Goal: Task Accomplishment & Management: Use online tool/utility

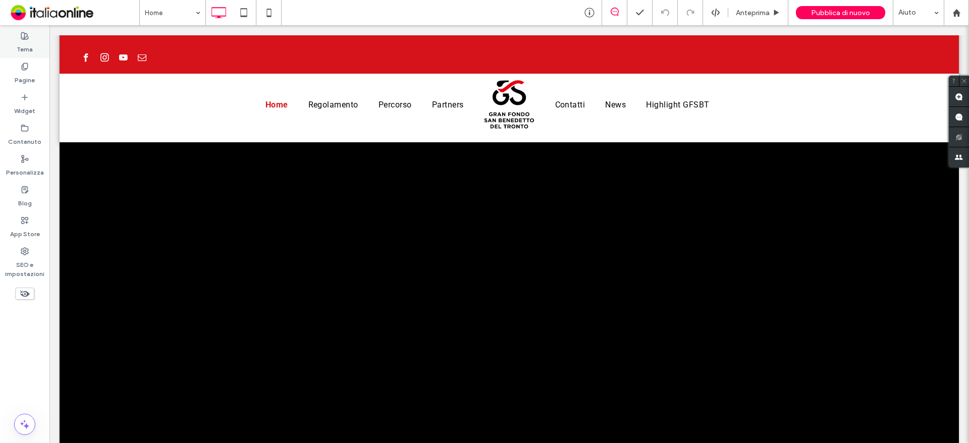
click at [23, 56] on div "Tema" at bounding box center [24, 42] width 49 height 31
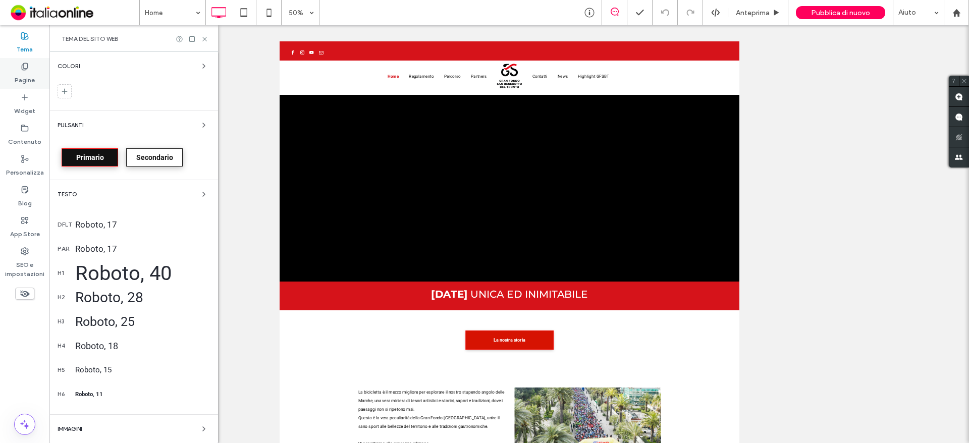
click at [23, 66] on use at bounding box center [25, 66] width 6 height 7
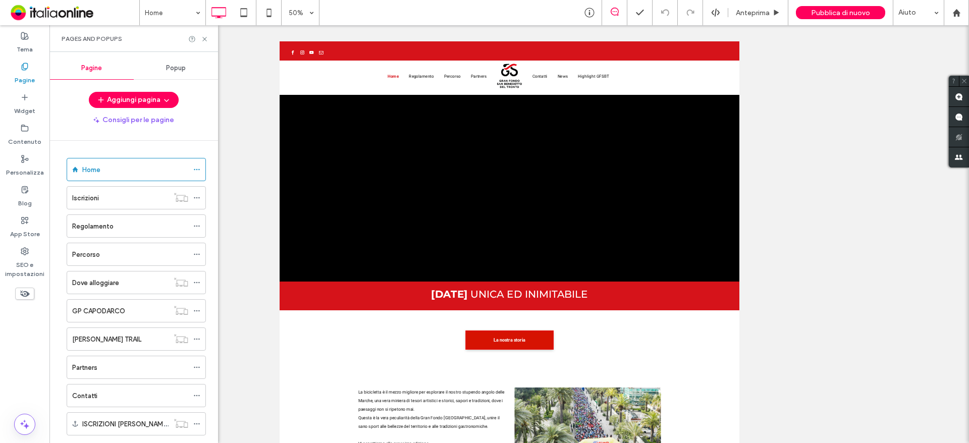
click at [179, 66] on span "Popup" at bounding box center [176, 68] width 20 height 8
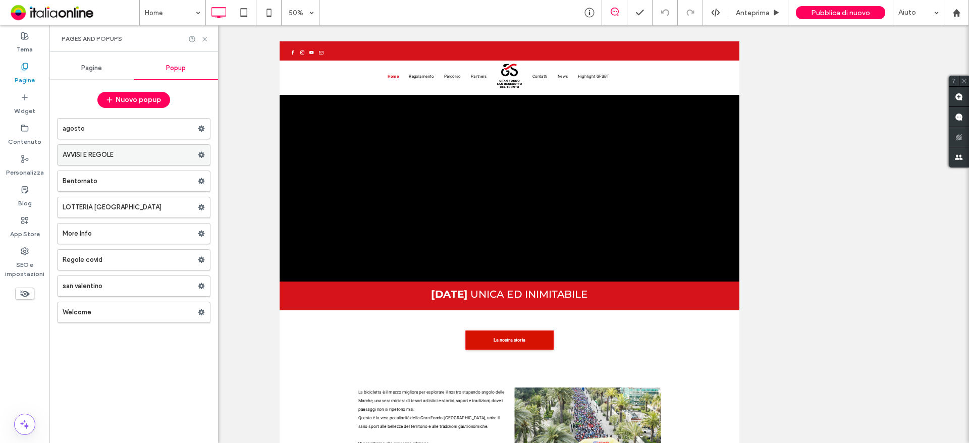
click at [122, 151] on label "AVVISI E REGOLE" at bounding box center [130, 155] width 135 height 20
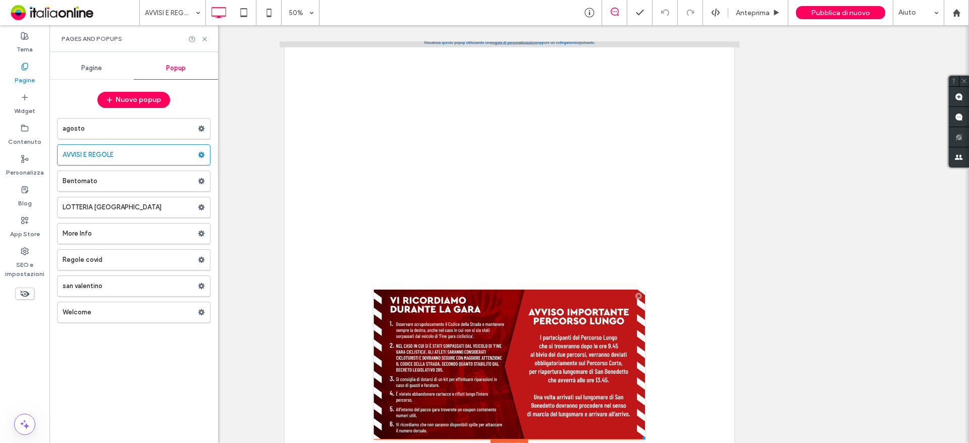
scroll to position [10, 0]
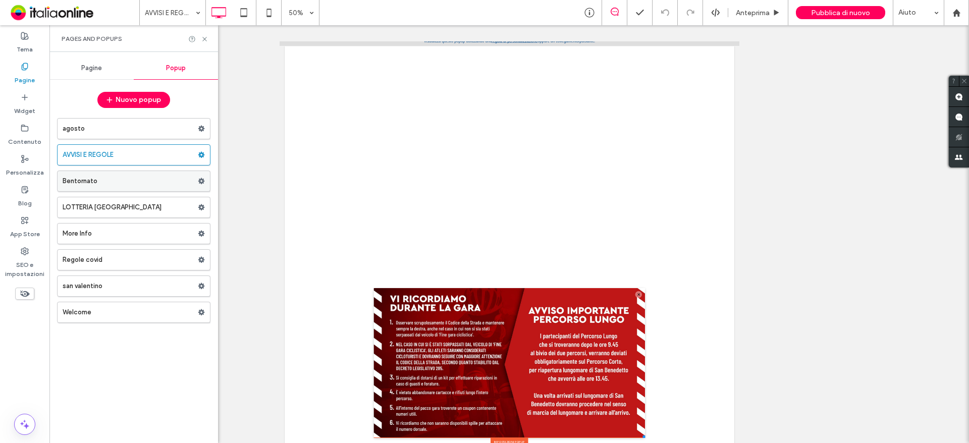
click at [105, 179] on label "Bentornato" at bounding box center [130, 181] width 135 height 20
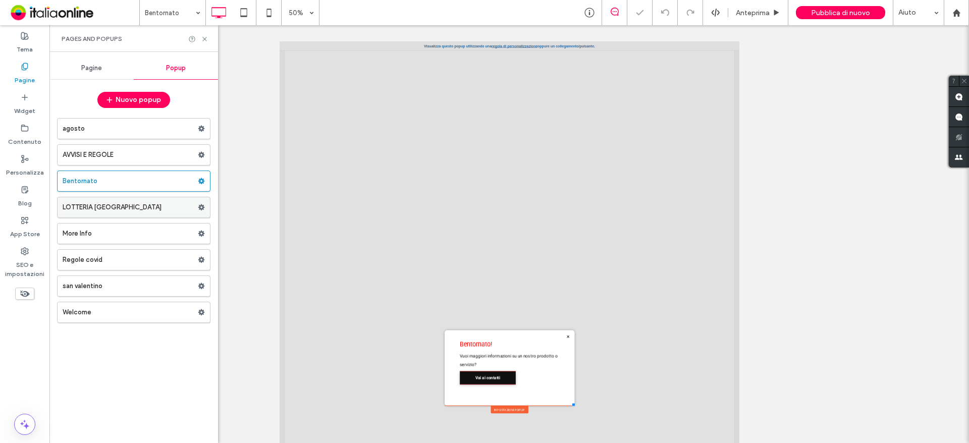
click at [127, 207] on label "LOTTERIA [GEOGRAPHIC_DATA]" at bounding box center [130, 207] width 135 height 20
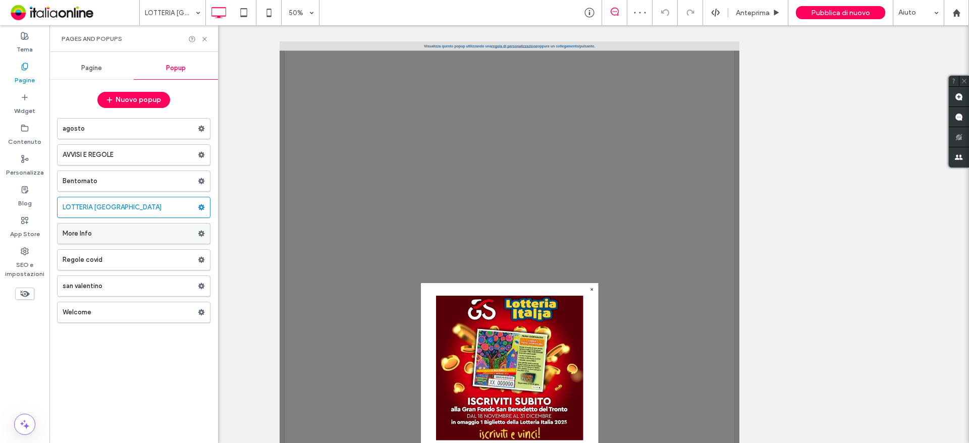
click at [137, 234] on label "More Info" at bounding box center [130, 234] width 135 height 20
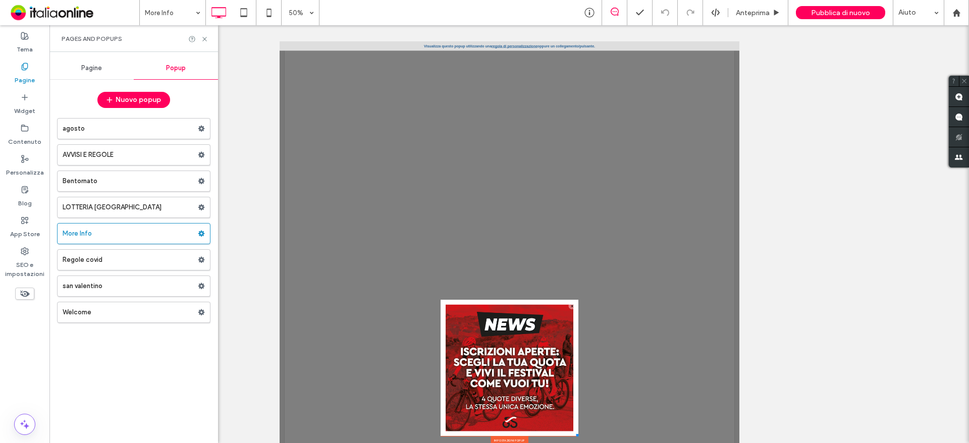
click at [750, 46] on link "regola di personalizzazione" at bounding box center [749, 50] width 92 height 8
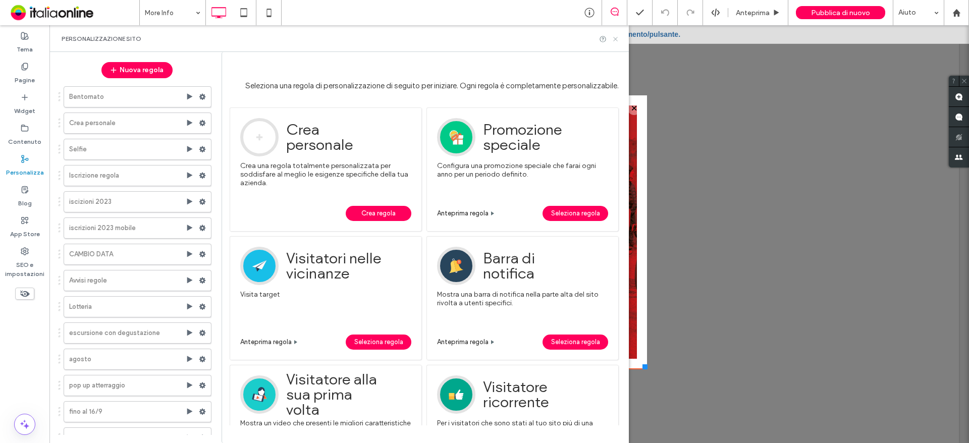
click at [618, 39] on icon at bounding box center [616, 39] width 8 height 8
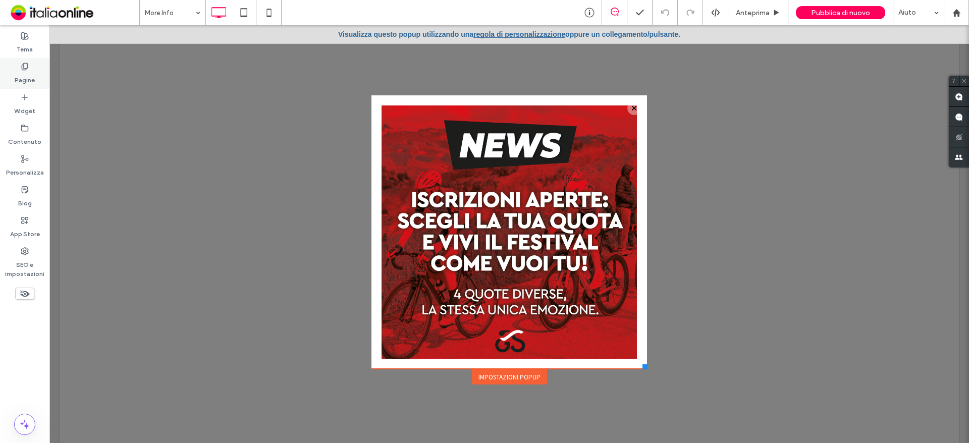
click at [33, 72] on label "Pagine" at bounding box center [25, 78] width 20 height 14
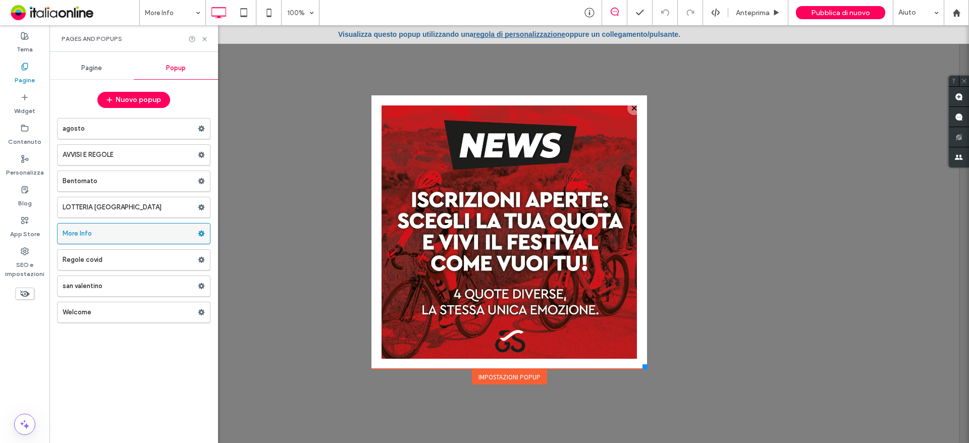
click at [203, 236] on use at bounding box center [201, 234] width 7 height 6
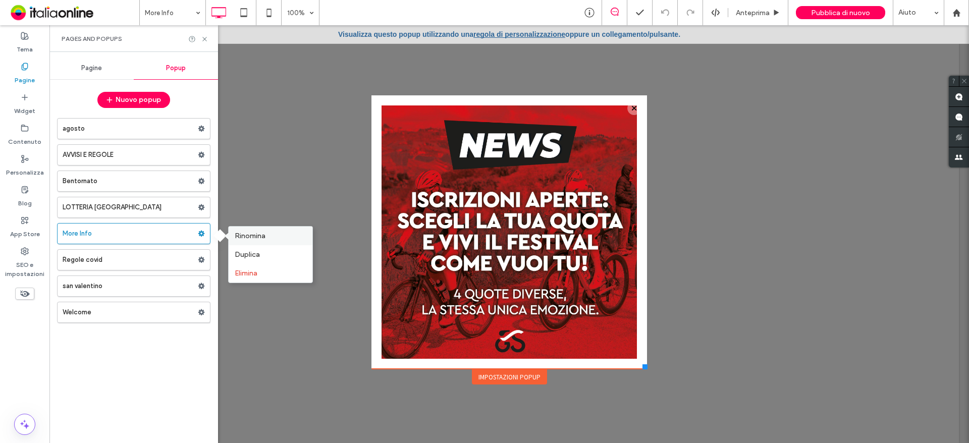
click at [265, 237] on span "Rinomina" at bounding box center [250, 236] width 31 height 9
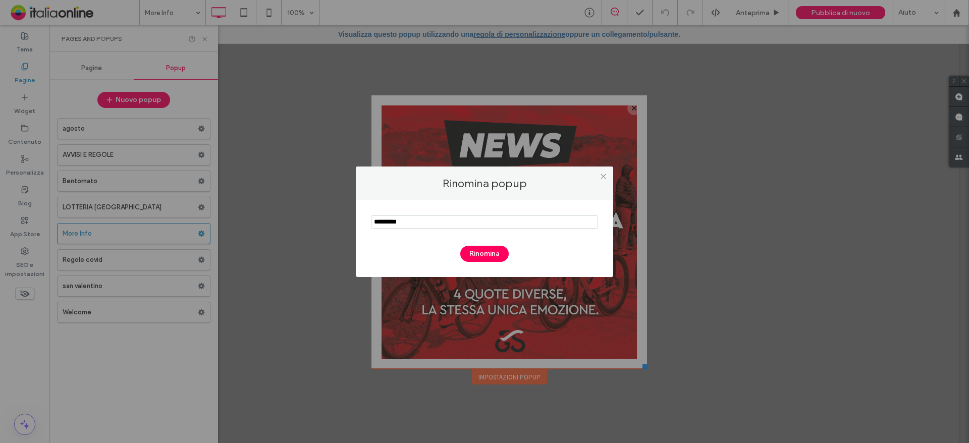
drag, startPoint x: 445, startPoint y: 227, endPoint x: 293, endPoint y: 223, distance: 151.9
click at [295, 224] on div "Rinomina popup Rinomina" at bounding box center [484, 221] width 969 height 443
click at [400, 221] on input "notEmpty" at bounding box center [484, 221] width 227 height 13
type input "**********"
click at [482, 259] on button "Rinomina" at bounding box center [484, 254] width 48 height 16
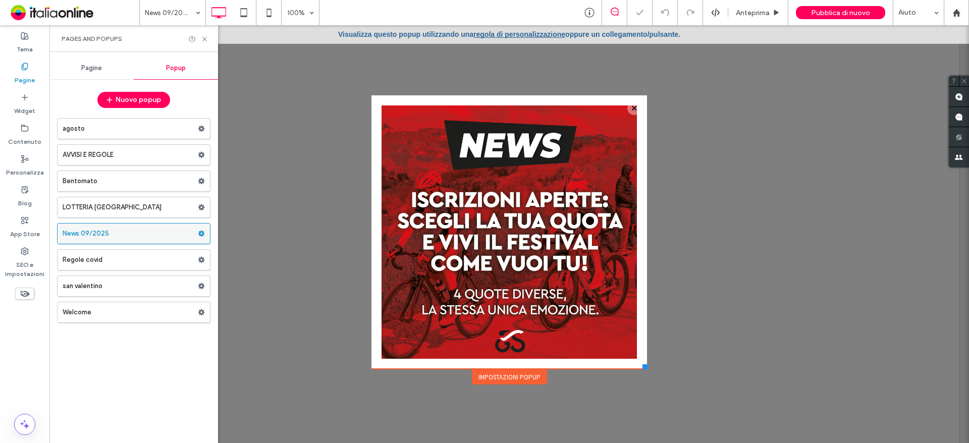
click at [203, 235] on use at bounding box center [201, 234] width 7 height 6
click at [520, 31] on link "regola di personalizzazione" at bounding box center [519, 34] width 92 height 8
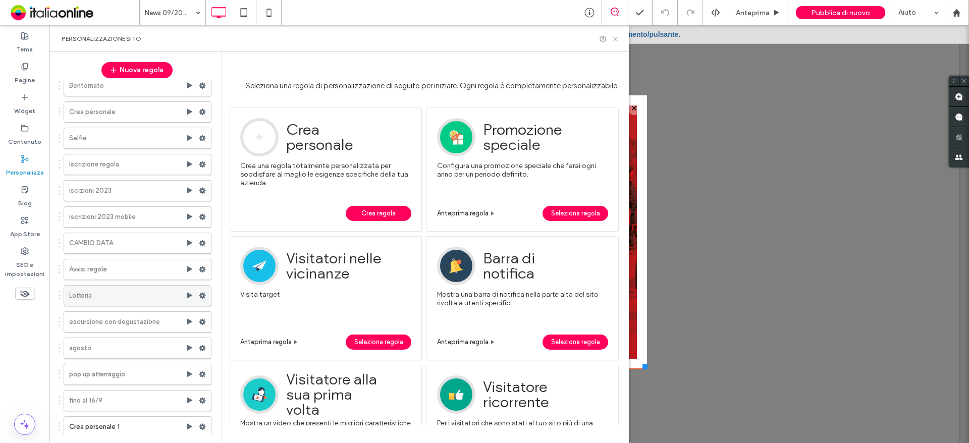
scroll to position [15, 0]
click at [397, 219] on link "Crea regola" at bounding box center [379, 213] width 66 height 15
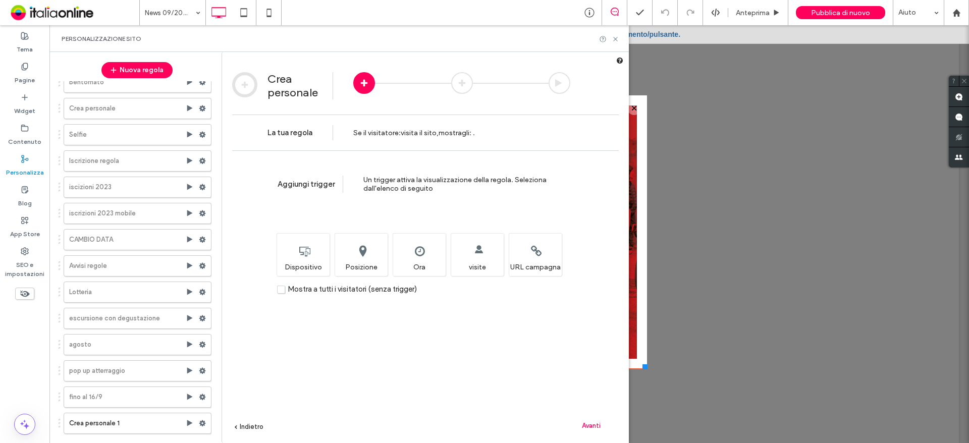
click at [285, 291] on label "Mostra a tutti i visitatori (senza trigger)" at bounding box center [347, 289] width 140 height 9
click at [592, 427] on span "Avanti" at bounding box center [591, 426] width 19 height 8
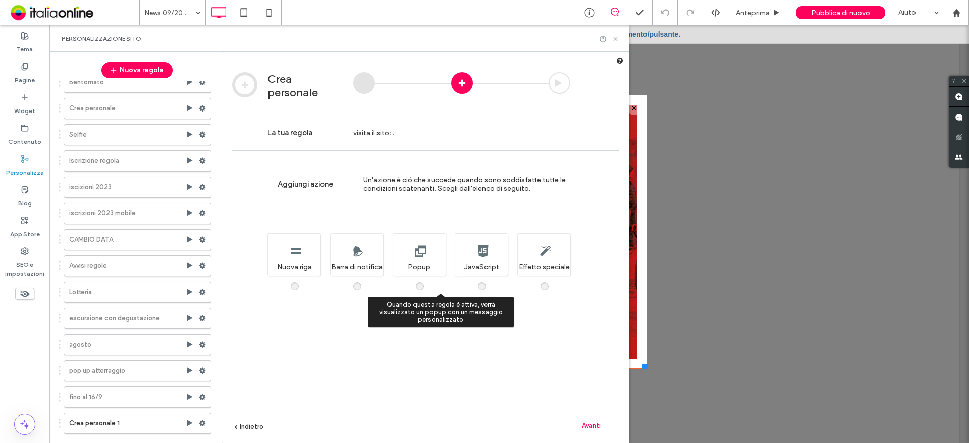
click at [426, 281] on span at bounding box center [426, 281] width 0 height 0
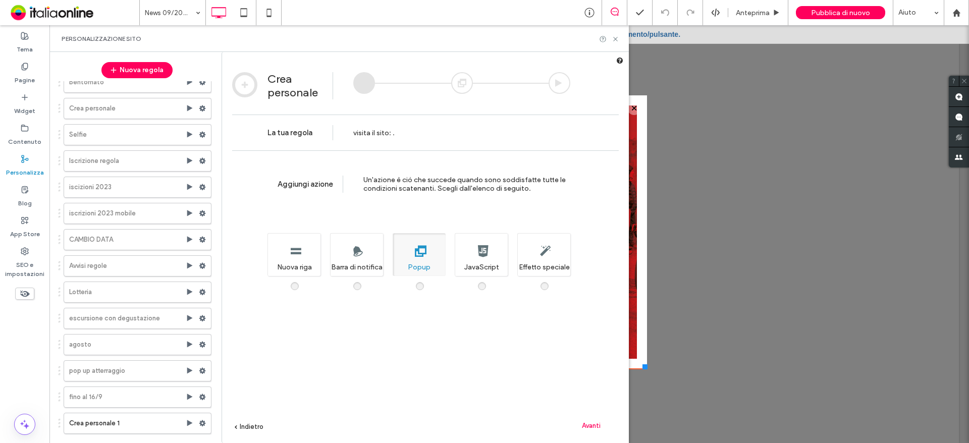
click at [597, 429] on span "Avanti" at bounding box center [591, 426] width 19 height 8
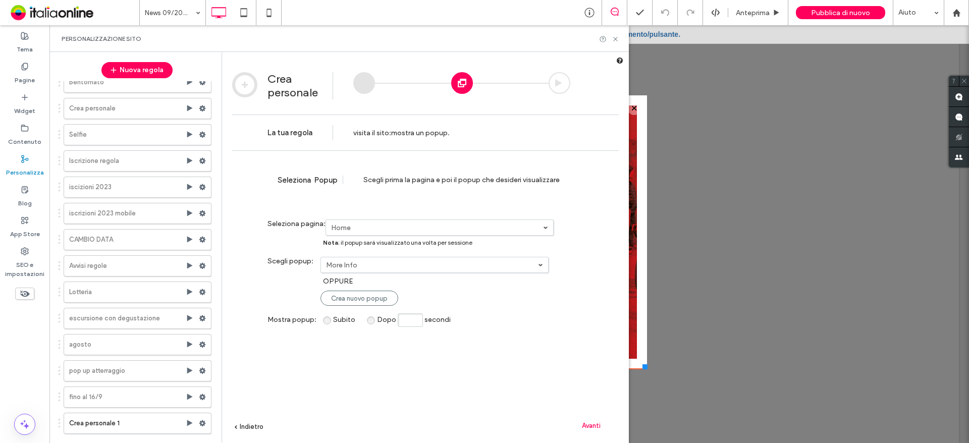
click at [379, 223] on link "Home" at bounding box center [439, 227] width 227 height 15
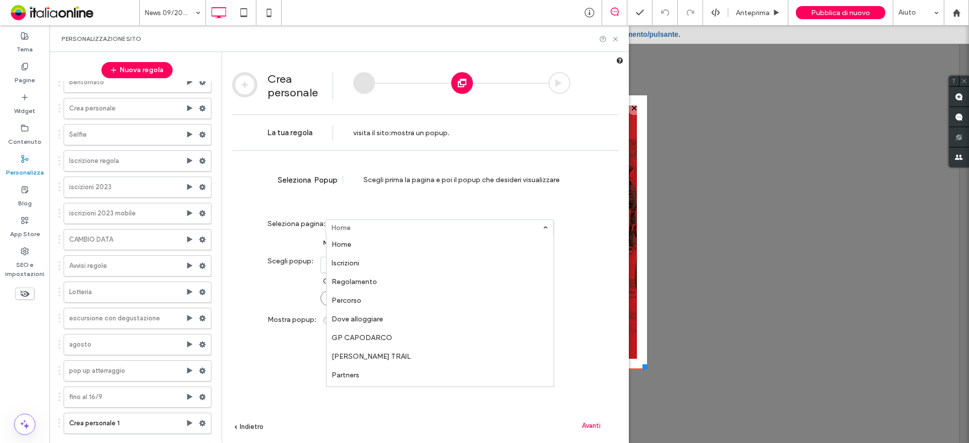
click at [340, 240] on link "Home" at bounding box center [439, 244] width 227 height 19
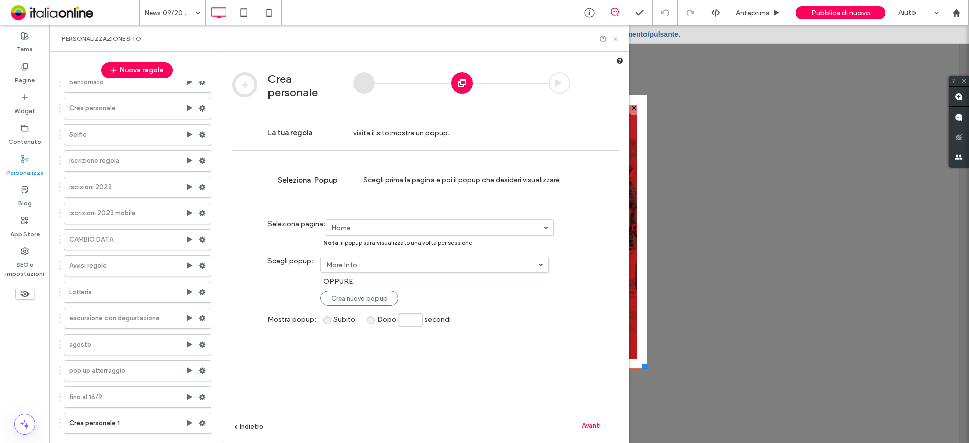
click at [425, 270] on link "More Info" at bounding box center [434, 264] width 227 height 15
click at [597, 250] on div "**********" at bounding box center [425, 311] width 387 height 323
click at [406, 319] on input "Dopo secondi" at bounding box center [410, 320] width 25 height 14
type input "*"
click at [597, 427] on span "Avanti" at bounding box center [591, 426] width 19 height 8
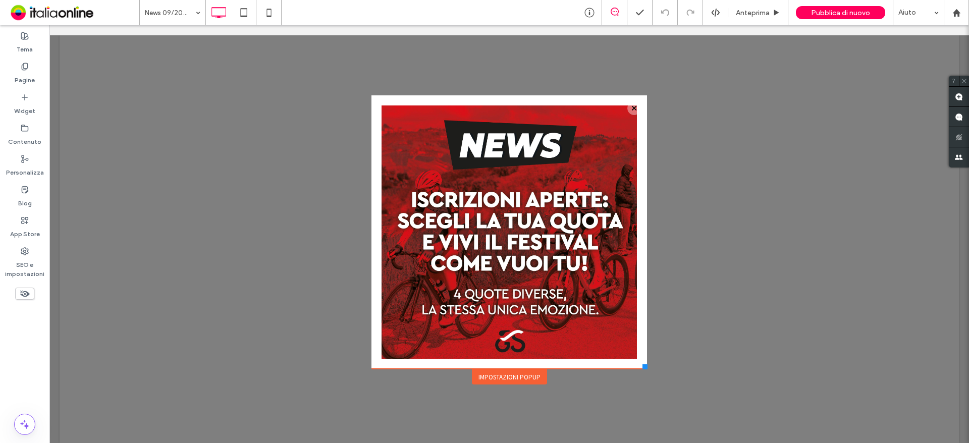
scroll to position [0, 0]
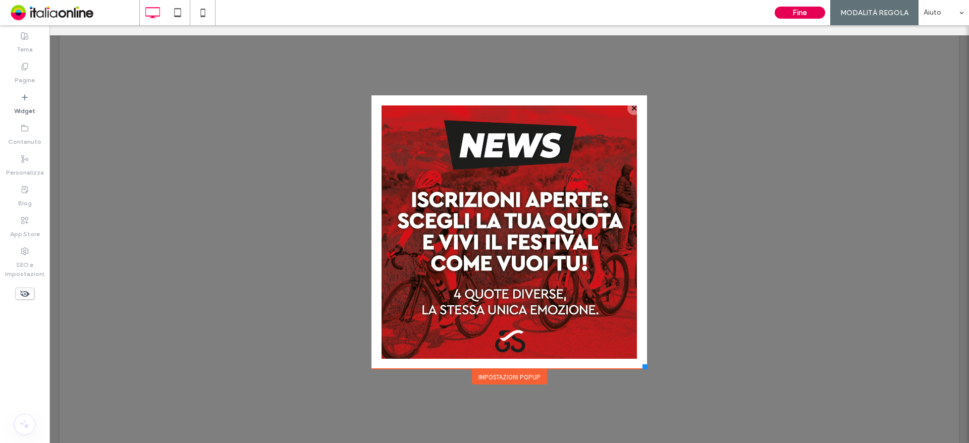
click at [817, 14] on button "Fine" at bounding box center [800, 13] width 50 height 12
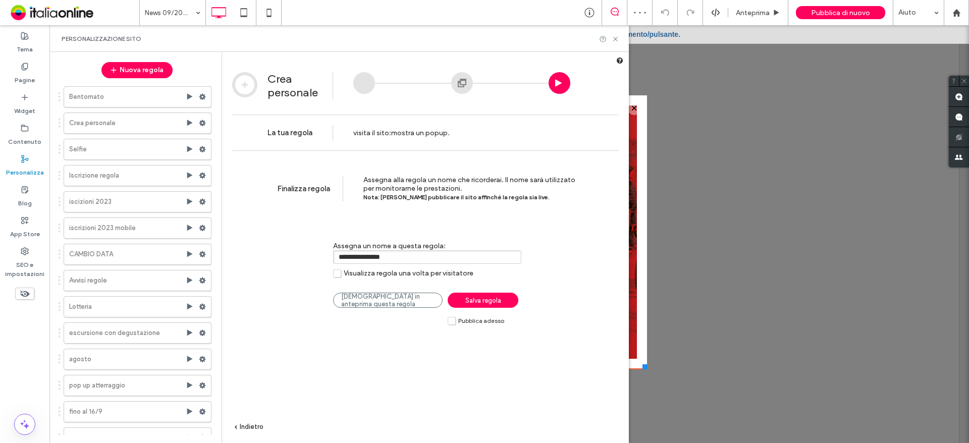
drag, startPoint x: 408, startPoint y: 257, endPoint x: 165, endPoint y: 293, distance: 245.8
click at [165, 293] on div "Nuova regola [DEMOGRAPHIC_DATA] Crea personale Selfie Iscrizione regola iscizio…" at bounding box center [338, 247] width 579 height 391
type input "**********"
click at [406, 256] on input "**********" at bounding box center [427, 257] width 188 height 14
click at [453, 322] on label "Pubblica adesso" at bounding box center [476, 320] width 57 height 9
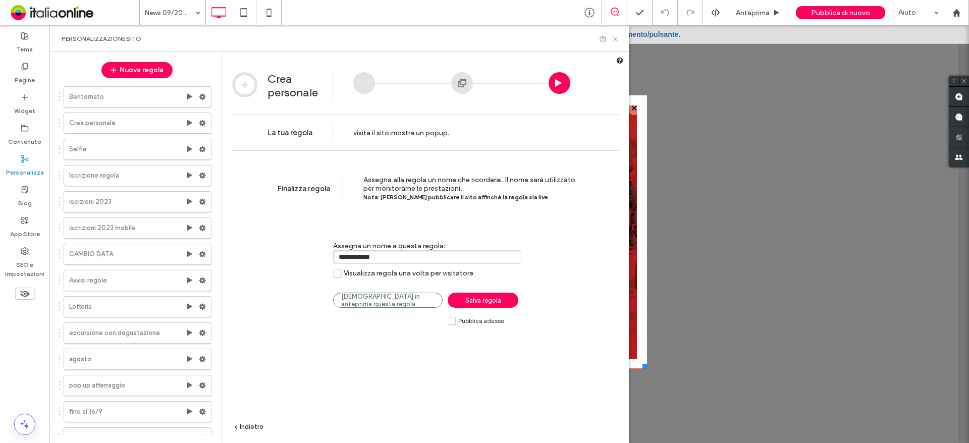
click at [486, 303] on span "Salva regola" at bounding box center [483, 301] width 36 height 8
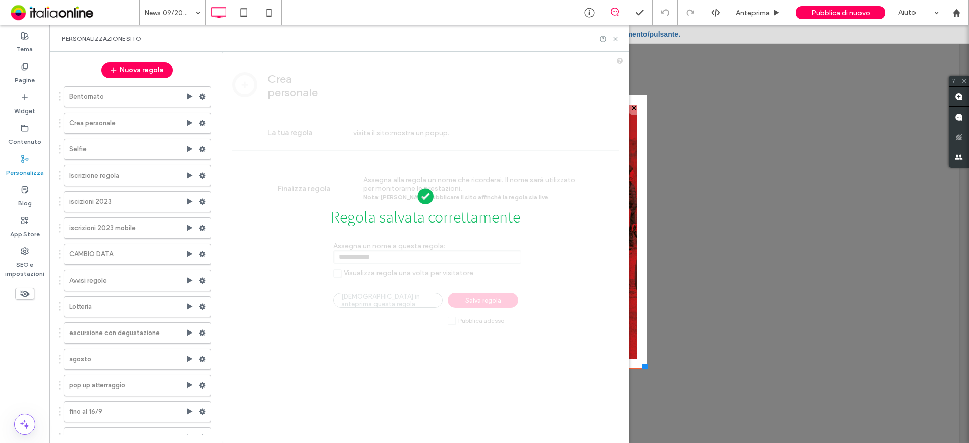
drag, startPoint x: 486, startPoint y: 303, endPoint x: 565, endPoint y: 368, distance: 102.1
click at [565, 368] on div "Regola salvata correttamente" at bounding box center [425, 315] width 407 height 517
click at [862, 14] on span "Pubblica di nuovo" at bounding box center [840, 13] width 59 height 9
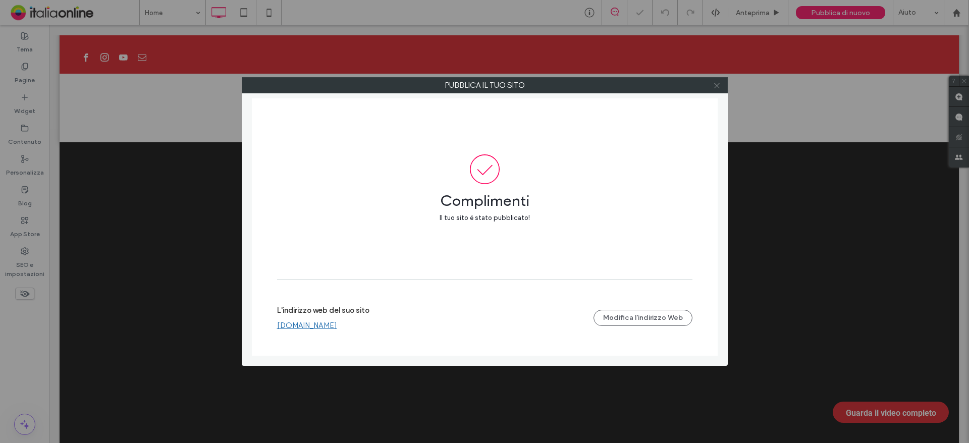
click at [719, 86] on icon at bounding box center [717, 86] width 8 height 8
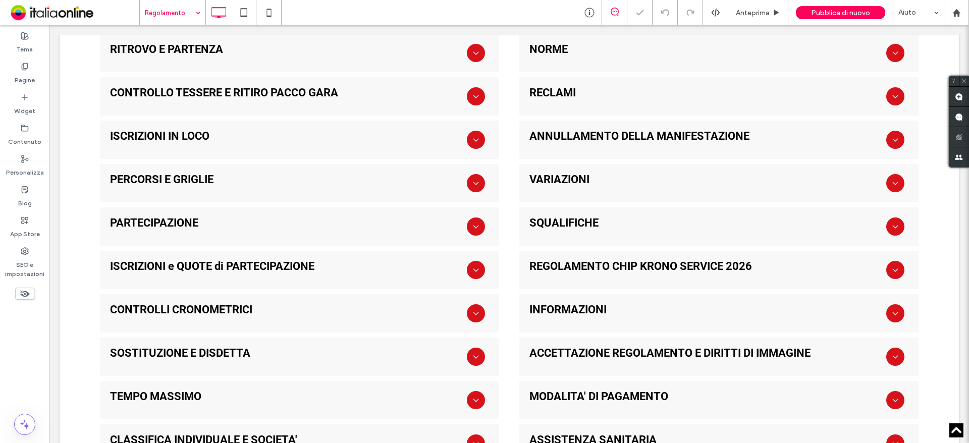
scroll to position [1009, 0]
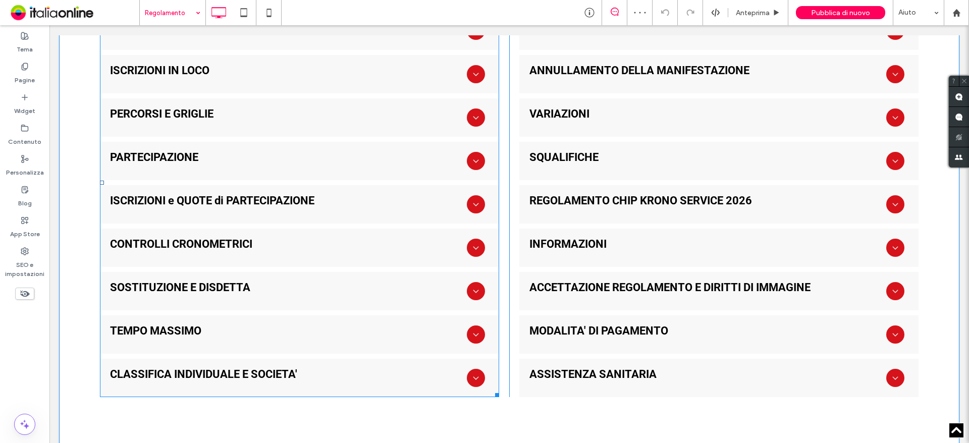
click at [473, 212] on span at bounding box center [299, 182] width 399 height 429
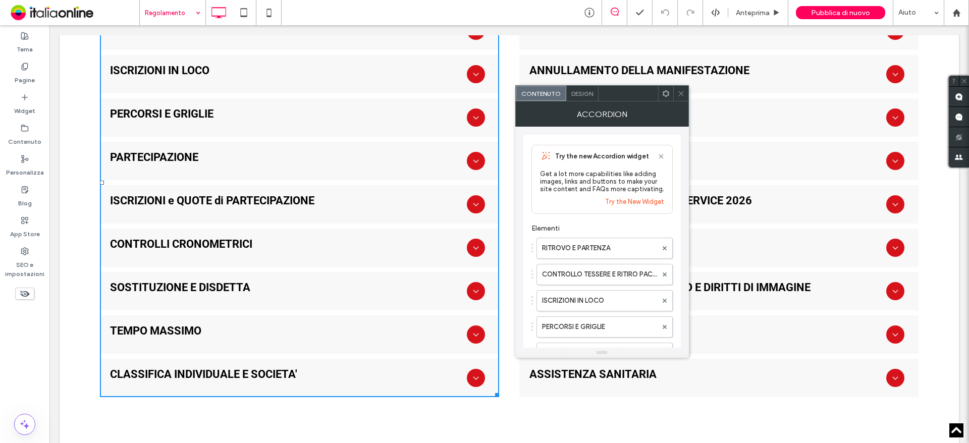
click at [664, 96] on icon at bounding box center [666, 94] width 8 height 8
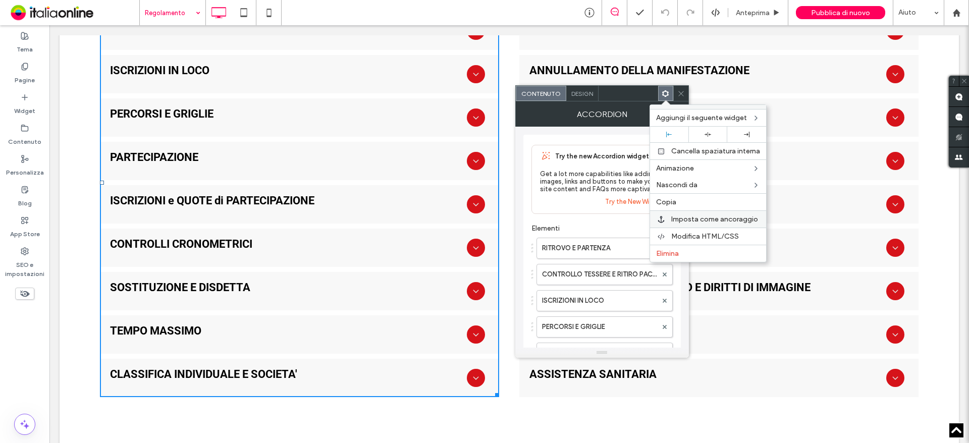
click at [698, 219] on span "Imposta come ancoraggio" at bounding box center [714, 219] width 87 height 9
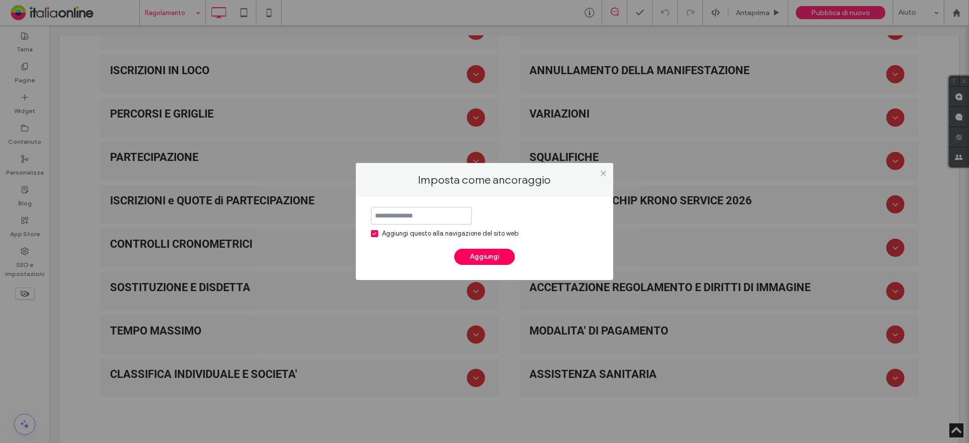
click at [436, 211] on input at bounding box center [421, 216] width 101 height 18
type input "**********"
click at [372, 235] on span at bounding box center [374, 233] width 7 height 7
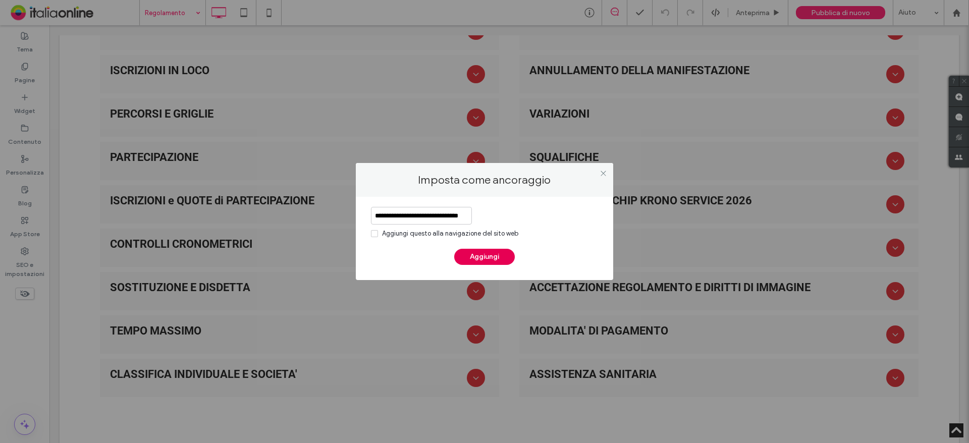
click at [483, 255] on button "Aggiungi" at bounding box center [484, 257] width 61 height 16
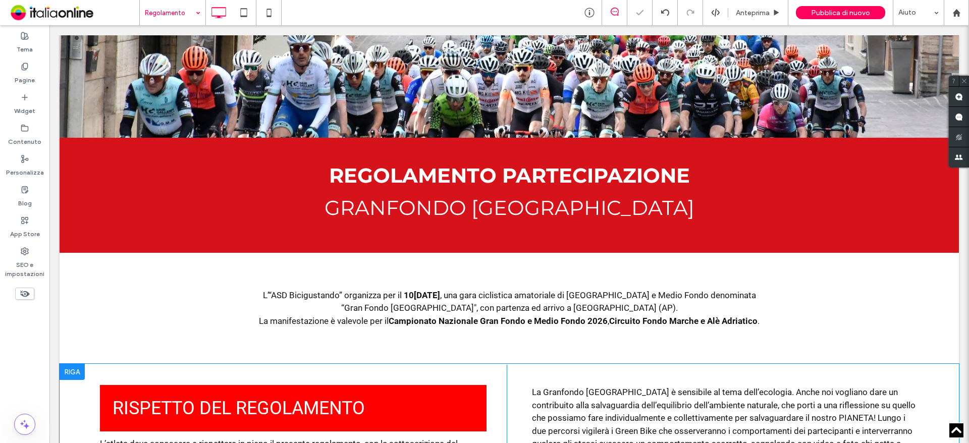
scroll to position [151, 0]
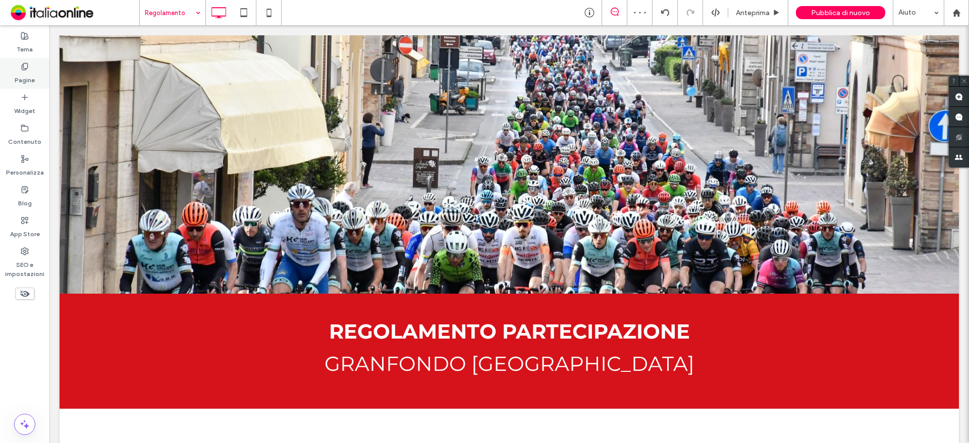
click at [33, 78] on label "Pagine" at bounding box center [25, 78] width 20 height 14
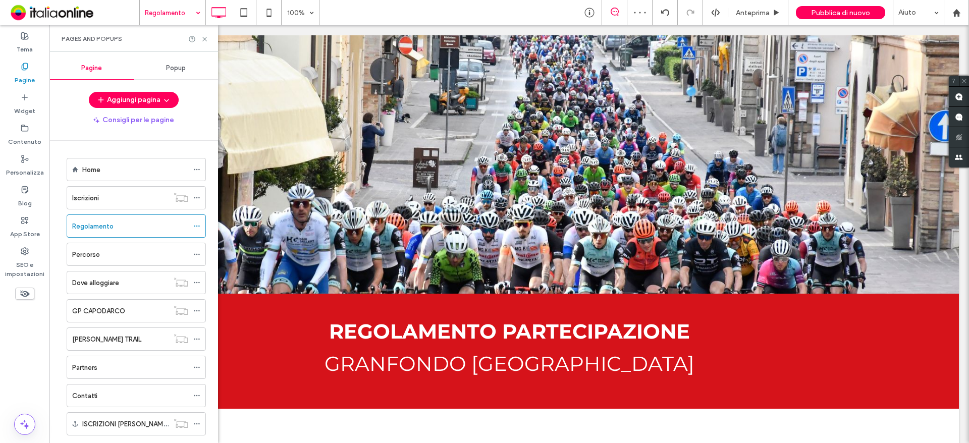
click at [195, 66] on div "Popup" at bounding box center [176, 68] width 84 height 22
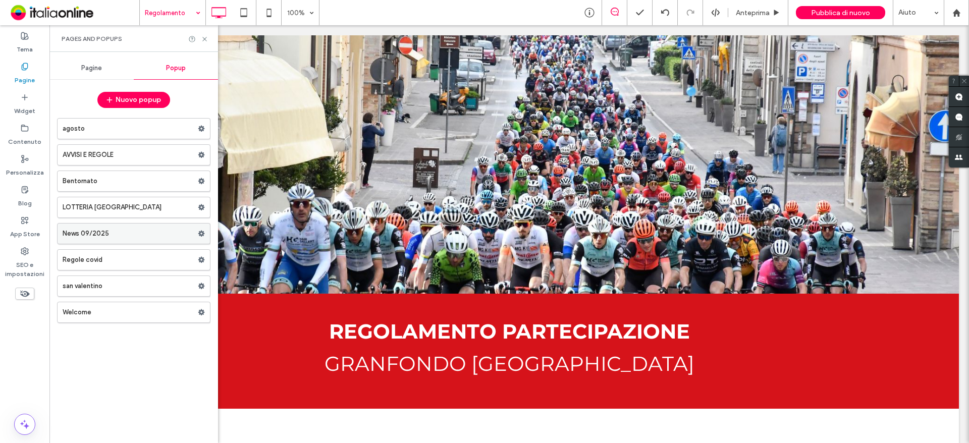
click at [133, 227] on label "News 09/2025" at bounding box center [130, 234] width 135 height 20
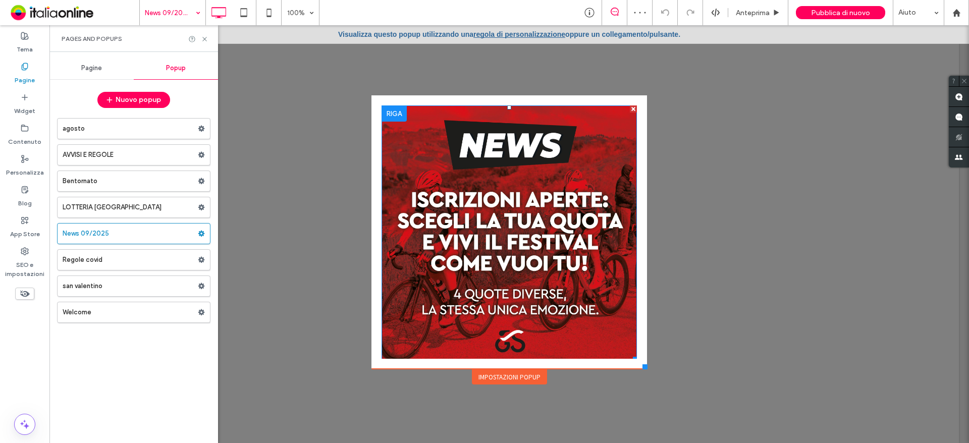
click at [553, 237] on img at bounding box center [508, 232] width 255 height 255
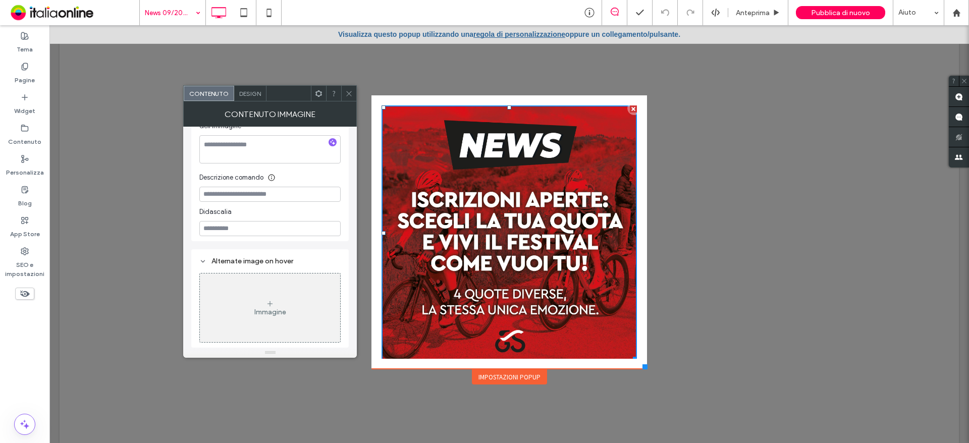
scroll to position [162, 0]
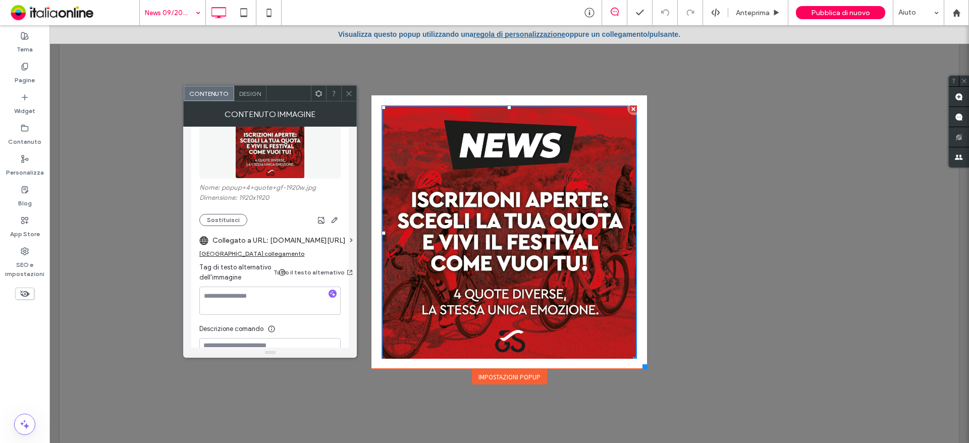
click at [250, 252] on div "[GEOGRAPHIC_DATA] collegamento" at bounding box center [251, 254] width 105 height 8
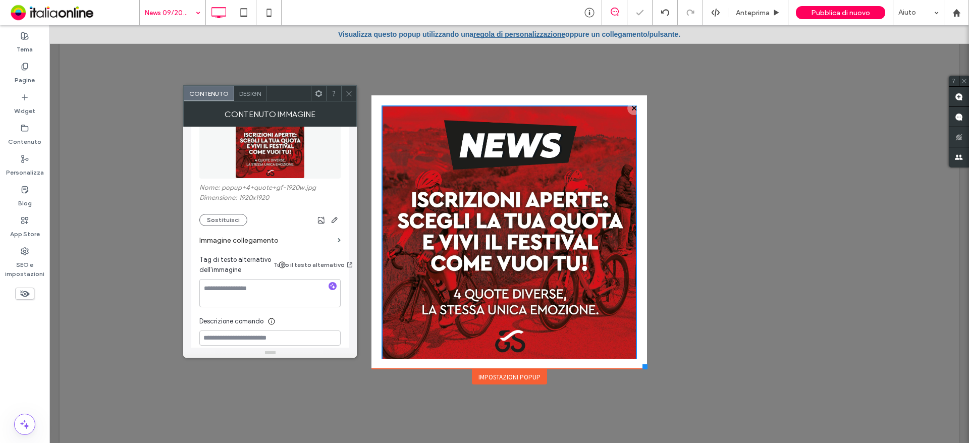
click at [307, 241] on label "Immagine collegamento" at bounding box center [266, 240] width 134 height 19
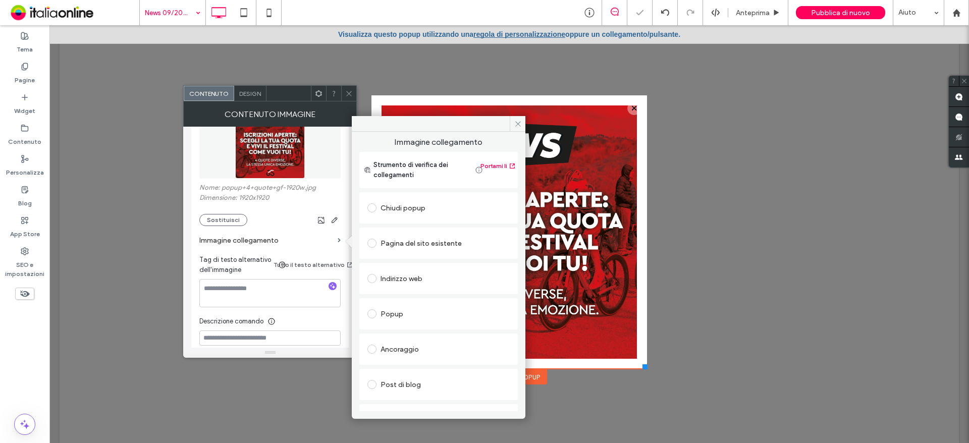
scroll to position [95, 0]
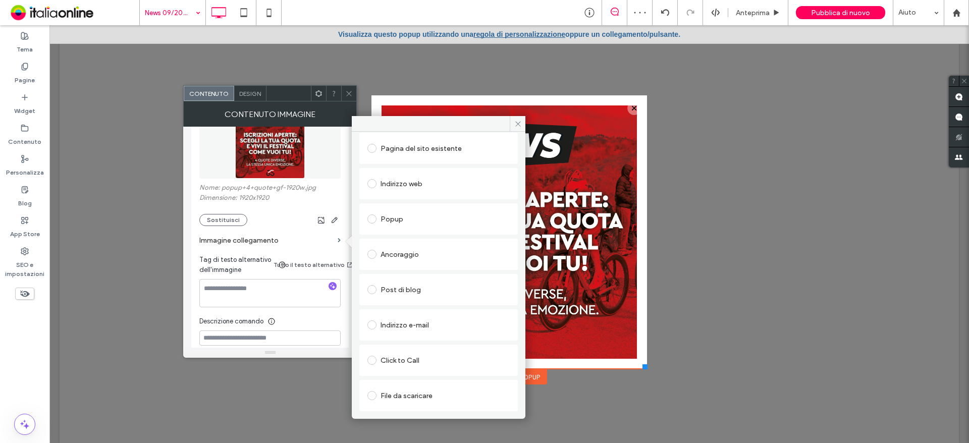
click at [415, 253] on div "Ancoraggio" at bounding box center [438, 254] width 142 height 16
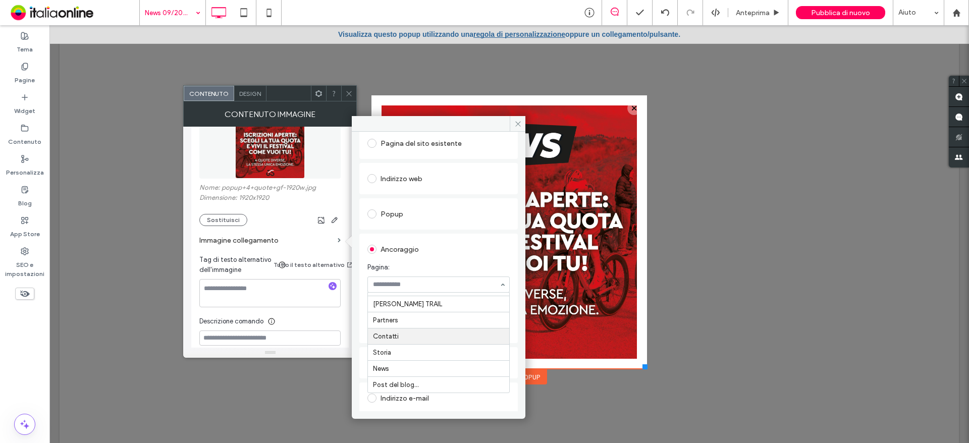
scroll to position [151, 0]
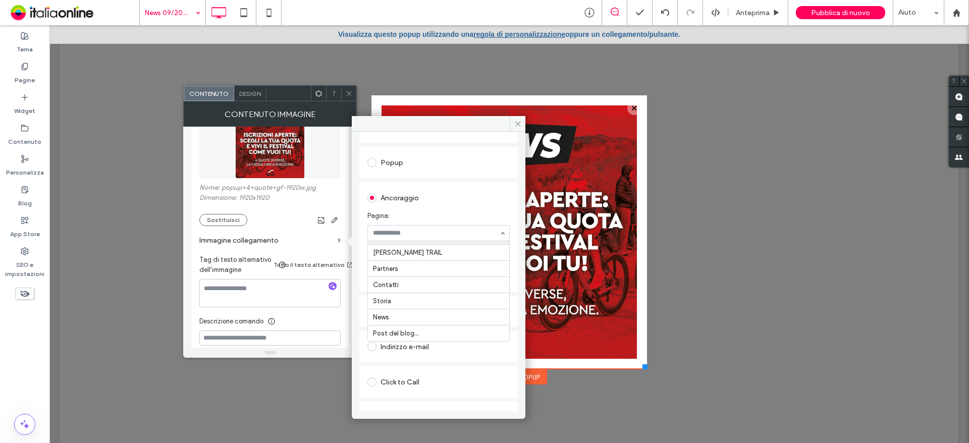
click at [459, 228] on div at bounding box center [438, 233] width 141 height 15
click at [436, 273] on input at bounding box center [436, 273] width 126 height 7
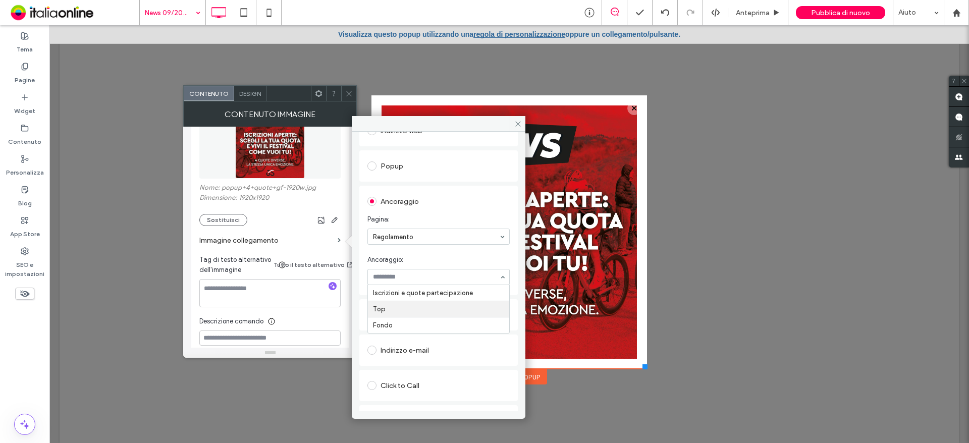
scroll to position [173, 0]
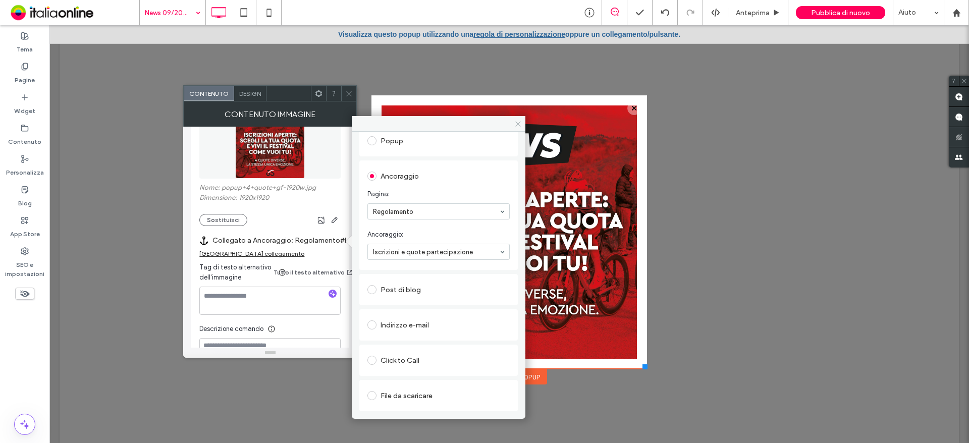
click at [518, 120] on icon at bounding box center [518, 124] width 8 height 8
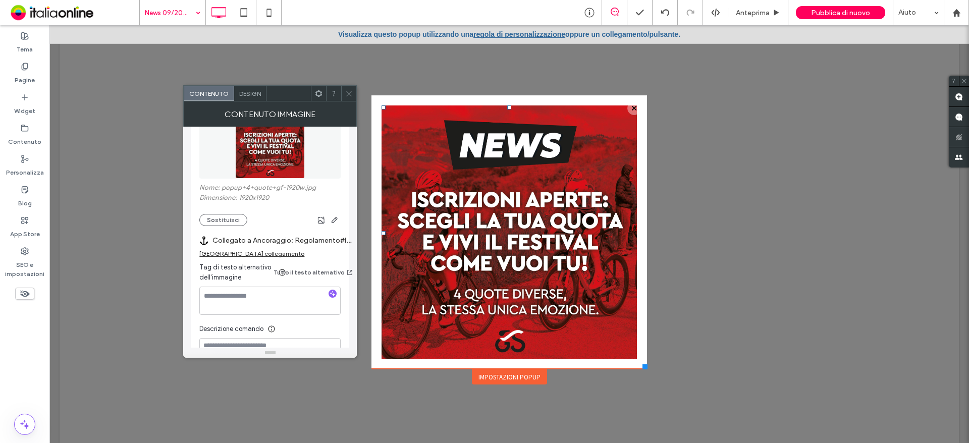
click at [347, 93] on icon at bounding box center [349, 94] width 8 height 8
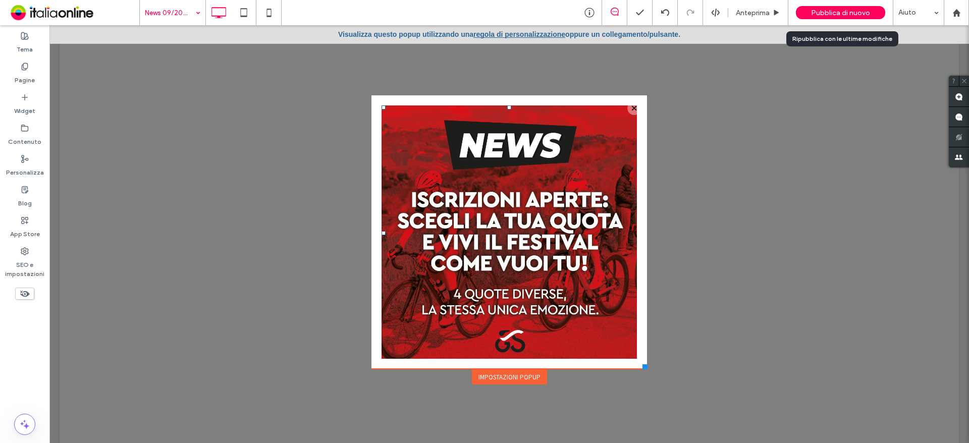
click at [850, 16] on span "Pubblica di nuovo" at bounding box center [840, 13] width 59 height 9
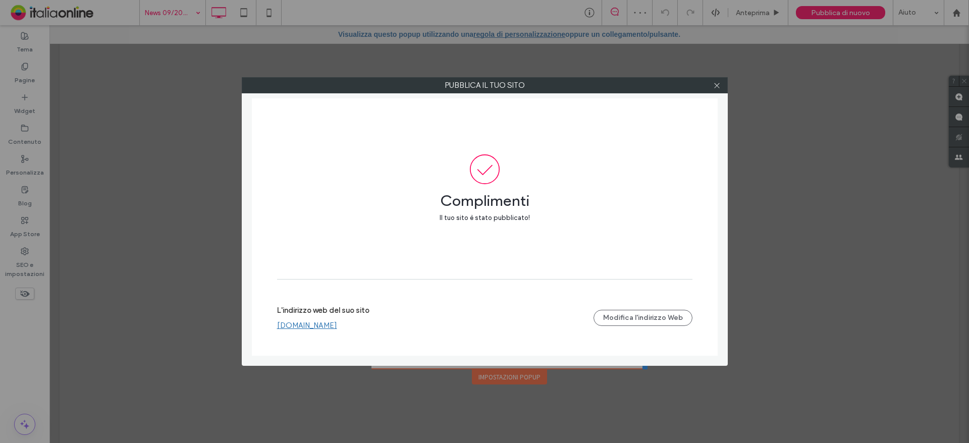
drag, startPoint x: 720, startPoint y: 84, endPoint x: 719, endPoint y: 74, distance: 10.1
click at [720, 84] on icon at bounding box center [717, 86] width 8 height 8
